Goal: Communication & Community: Connect with others

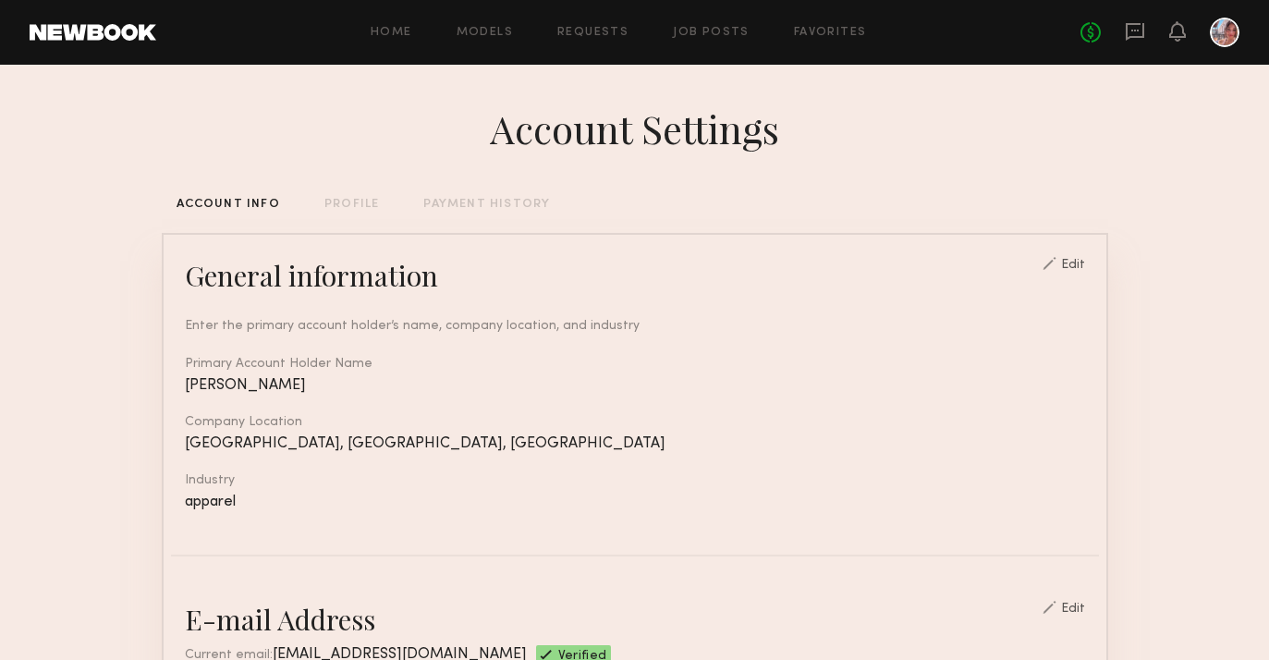
scroll to position [948, 0]
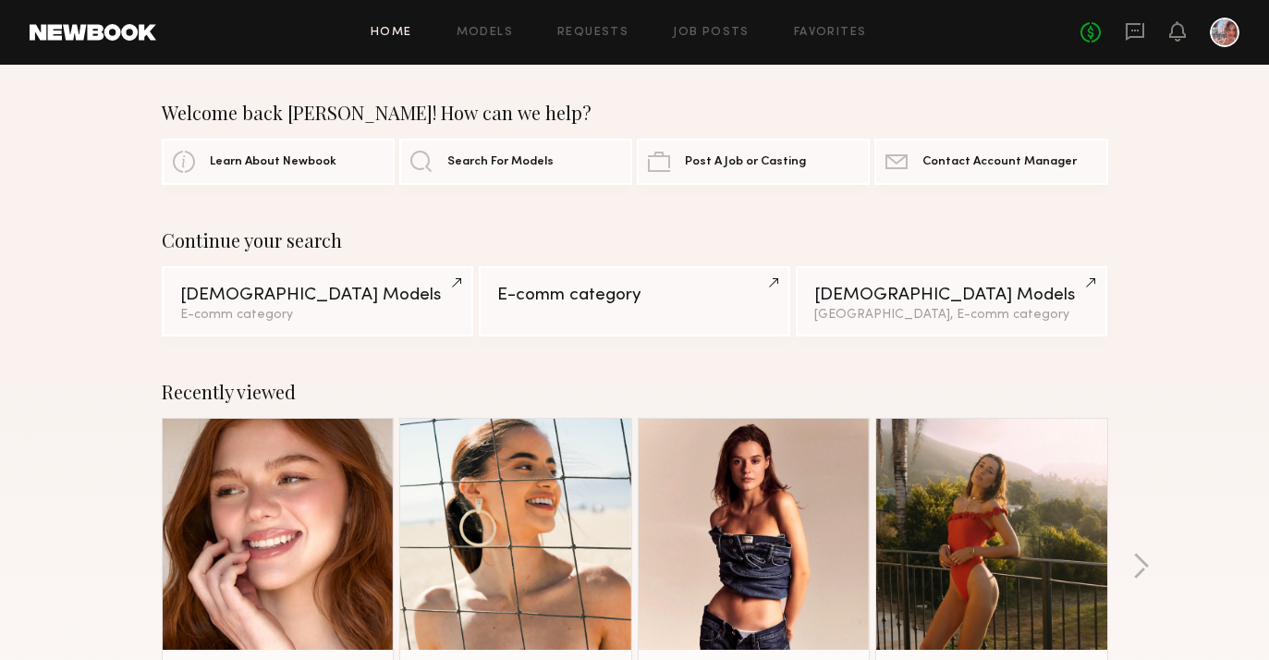
scroll to position [279, 0]
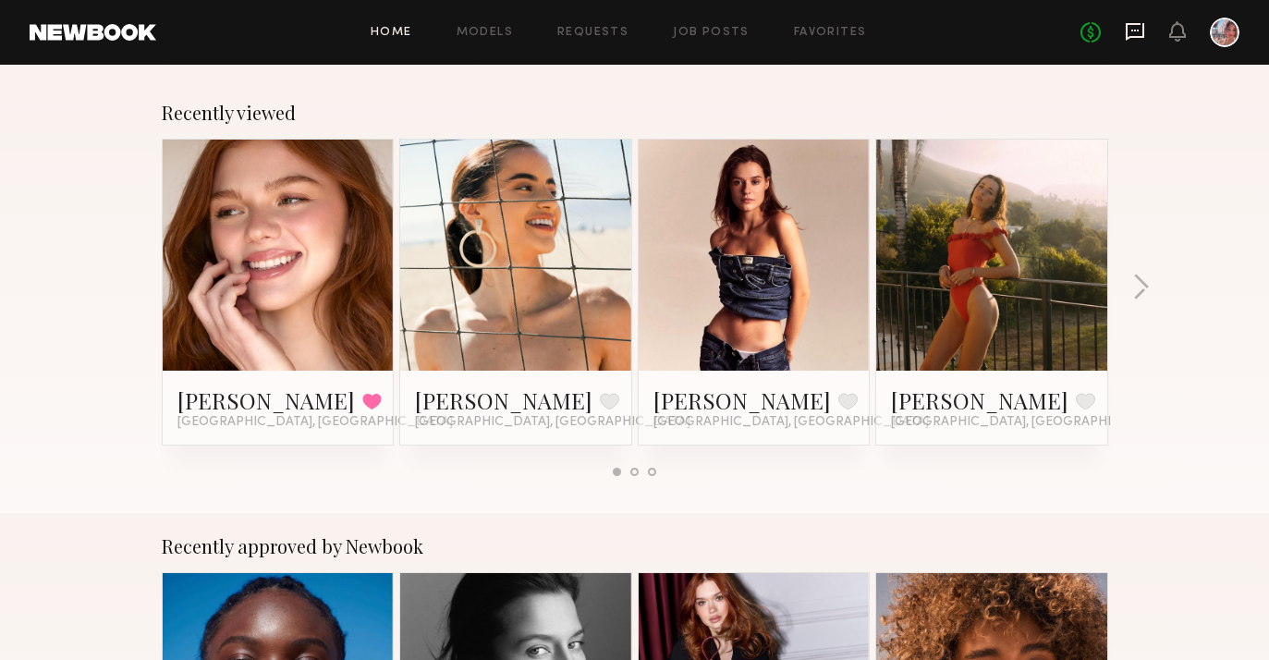
click at [1143, 29] on icon at bounding box center [1134, 32] width 18 height 18
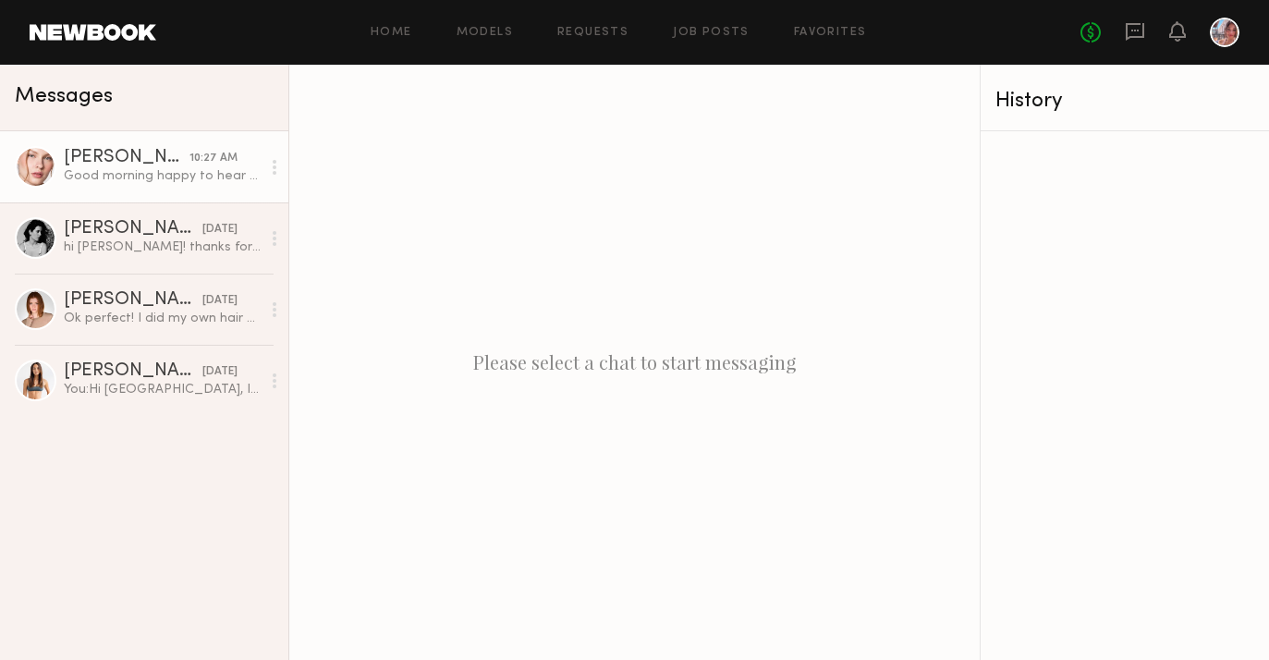
click at [187, 163] on div "Anastasiia M." at bounding box center [127, 158] width 126 height 18
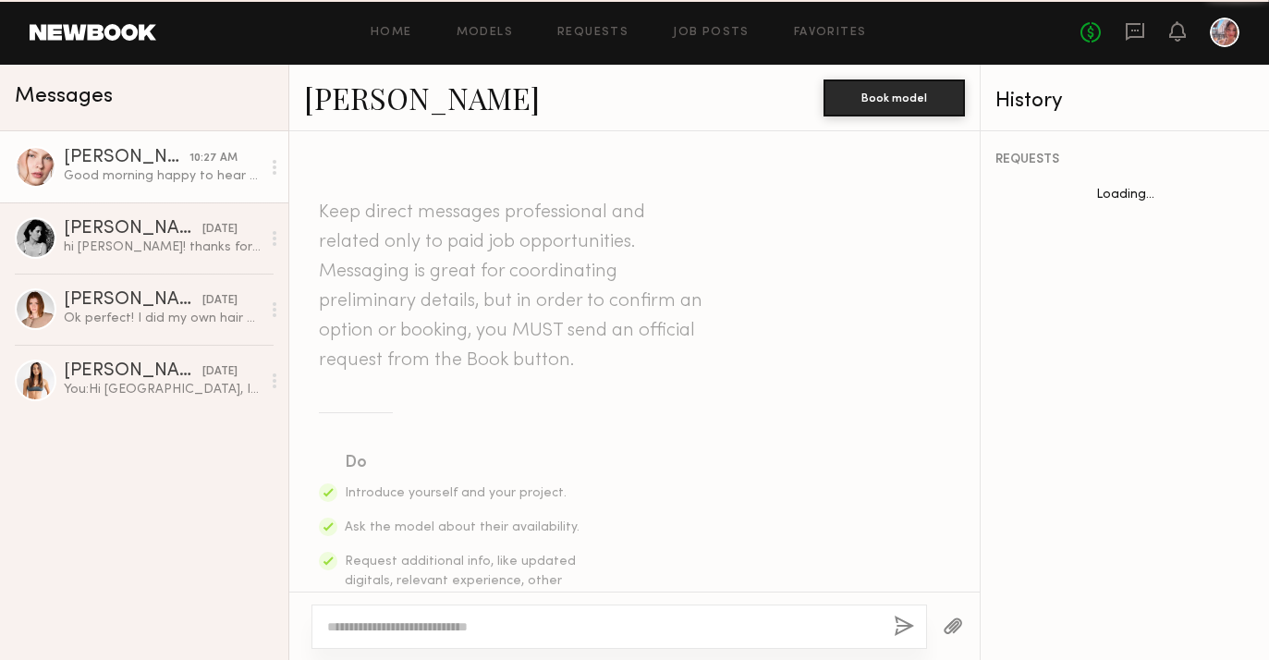
scroll to position [2352, 0]
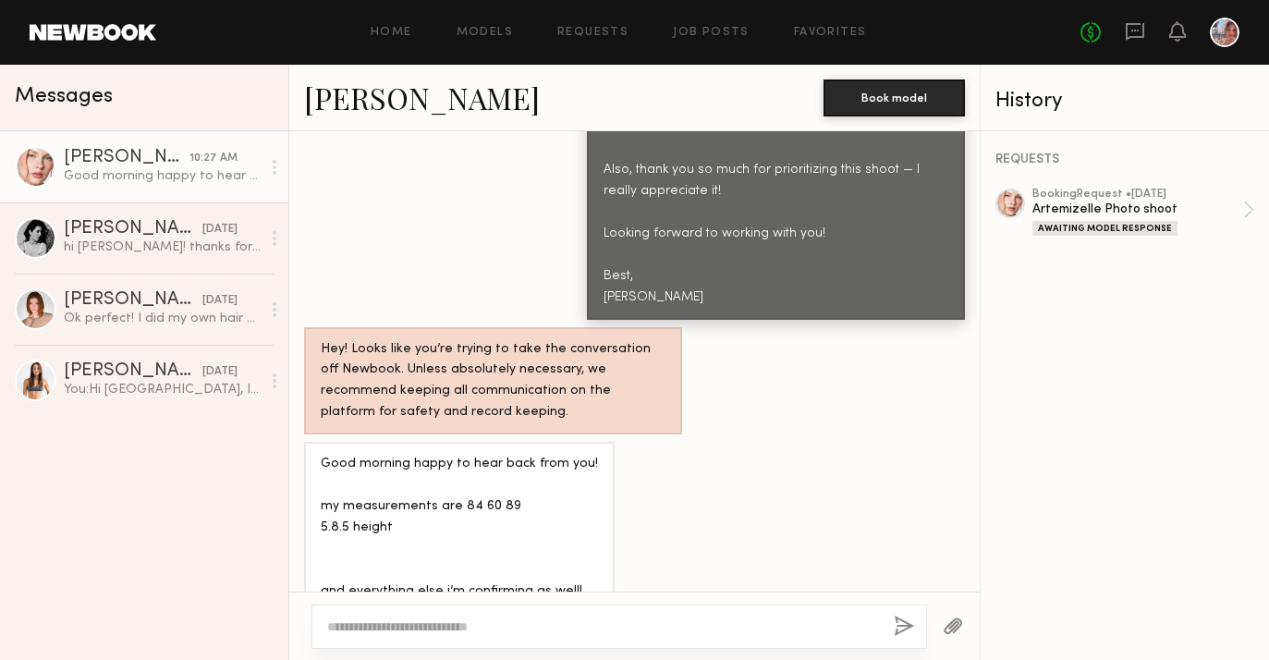
click at [491, 628] on textarea at bounding box center [603, 626] width 552 height 18
type textarea "**********"
click at [901, 629] on button "button" at bounding box center [904, 626] width 20 height 23
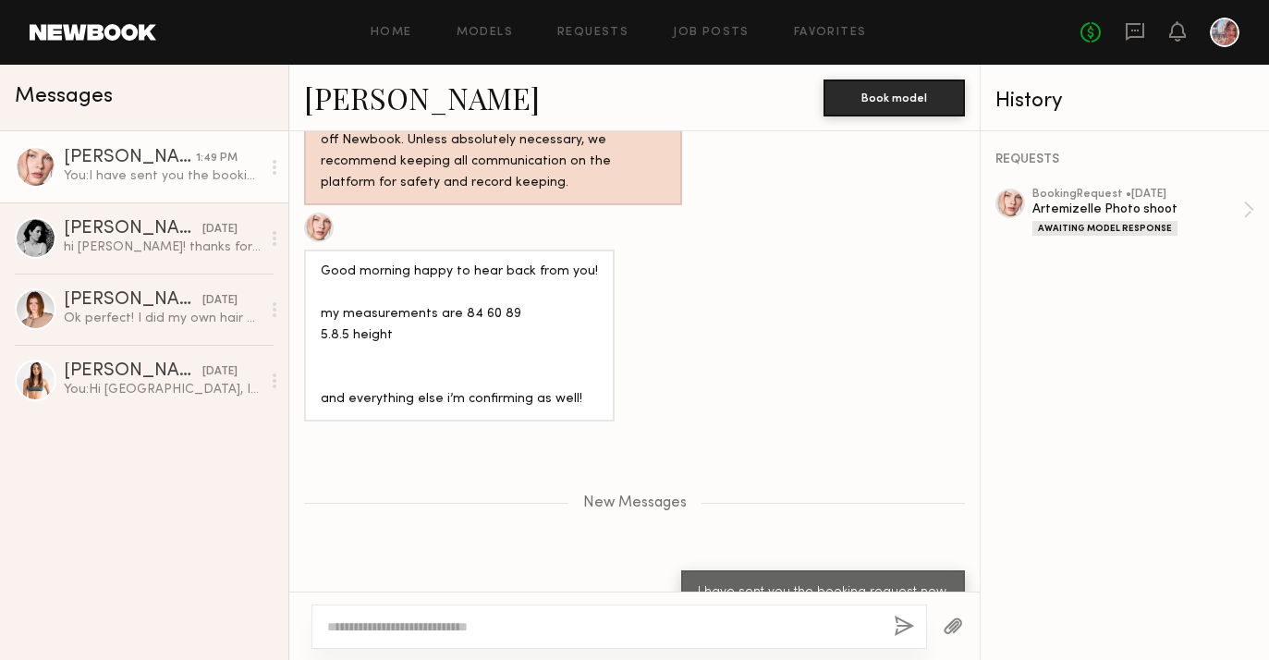
click at [147, 38] on link at bounding box center [93, 32] width 127 height 17
